Goal: Browse casually: Explore the website without a specific task or goal

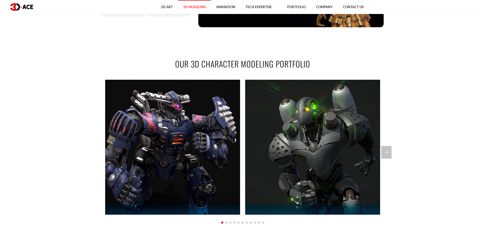
scroll to position [356, 0]
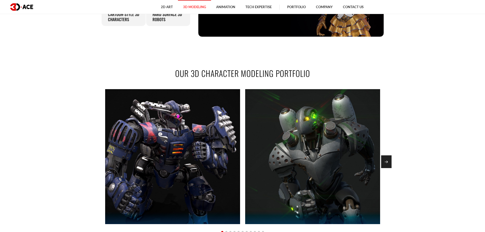
click at [387, 158] on div "Next slide" at bounding box center [386, 161] width 10 height 13
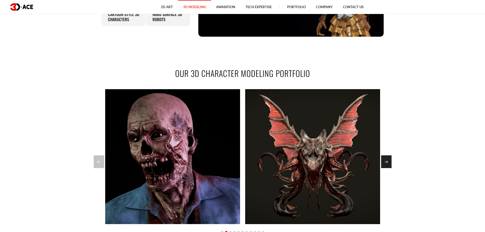
click at [387, 158] on div "Next slide" at bounding box center [386, 161] width 10 height 13
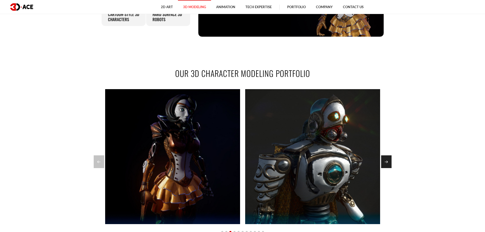
click at [387, 158] on div "Next slide" at bounding box center [386, 161] width 10 height 13
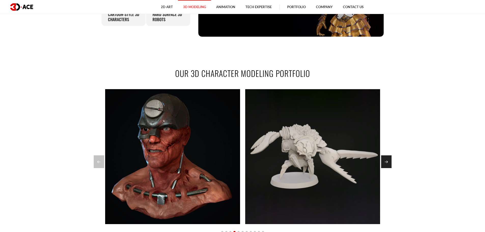
click at [387, 158] on div "Next slide" at bounding box center [386, 161] width 10 height 13
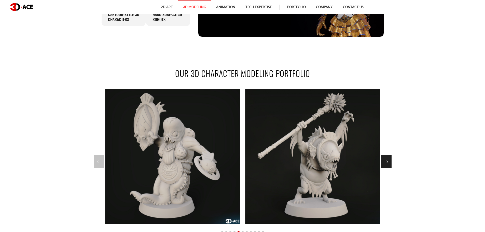
click at [387, 157] on div "Next slide" at bounding box center [386, 161] width 10 height 13
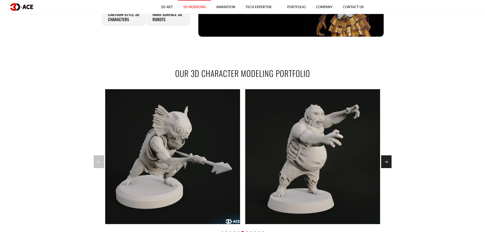
click at [387, 157] on div "Next slide" at bounding box center [386, 161] width 10 height 13
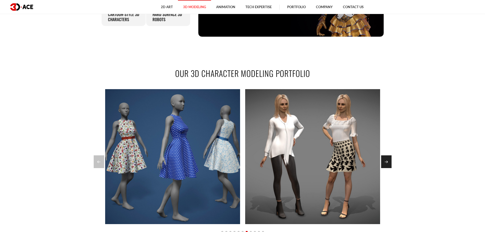
click at [387, 157] on div "Next slide" at bounding box center [386, 161] width 10 height 13
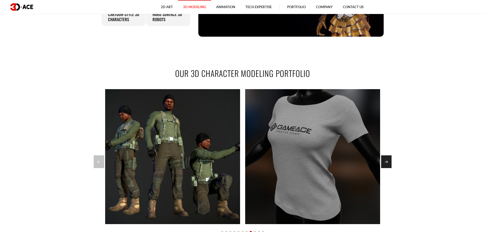
click at [387, 157] on div "Next slide" at bounding box center [386, 161] width 10 height 13
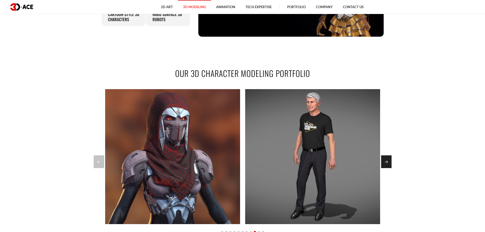
click at [387, 157] on div "Next slide" at bounding box center [386, 161] width 10 height 13
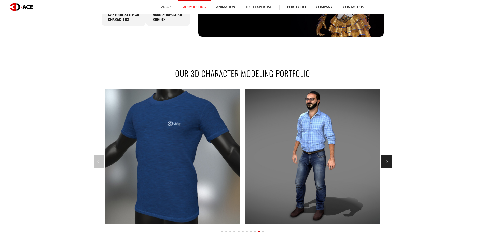
click at [387, 157] on div "Next slide" at bounding box center [386, 161] width 10 height 13
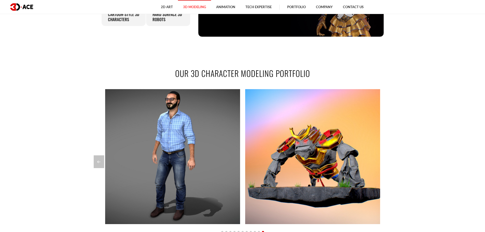
click at [387, 157] on div at bounding box center [243, 161] width 298 height 13
